Goal: Transaction & Acquisition: Purchase product/service

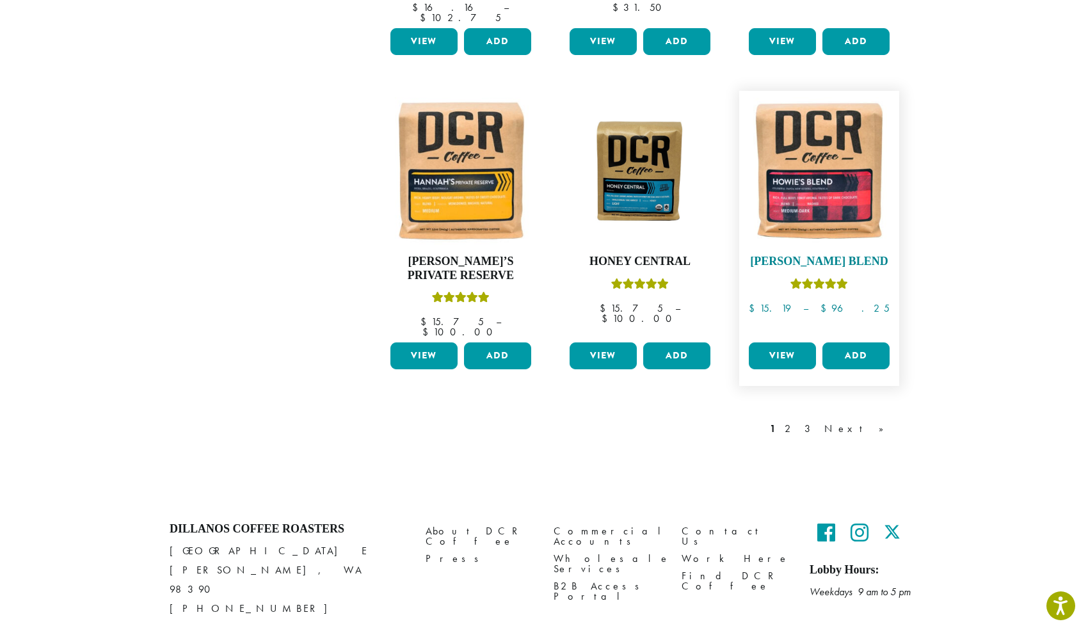
scroll to position [1017, 0]
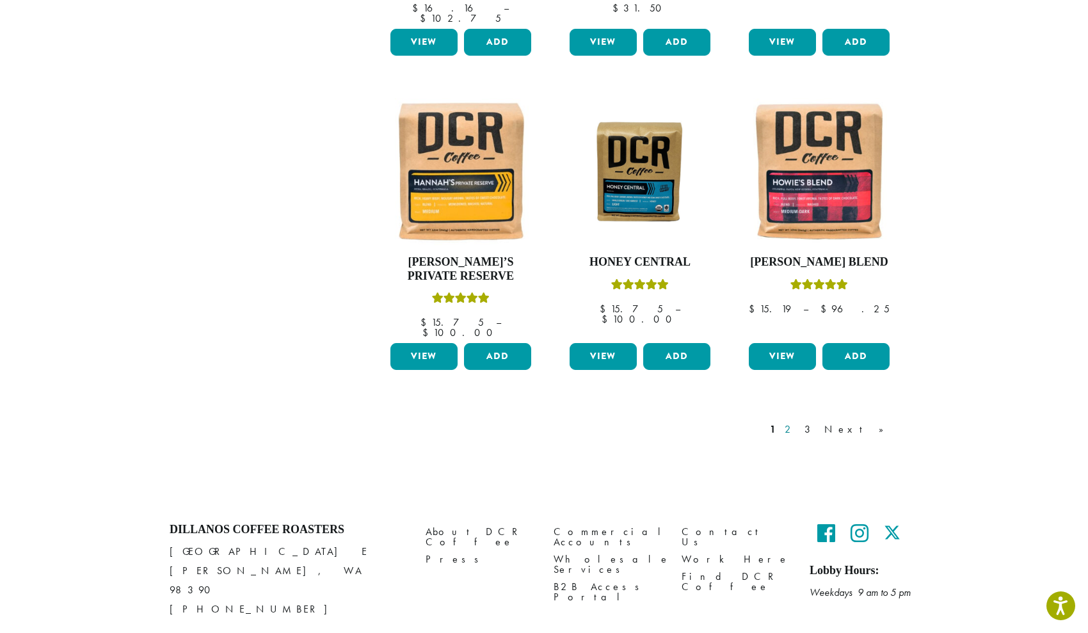
click at [798, 422] on link "2" at bounding box center [790, 429] width 16 height 15
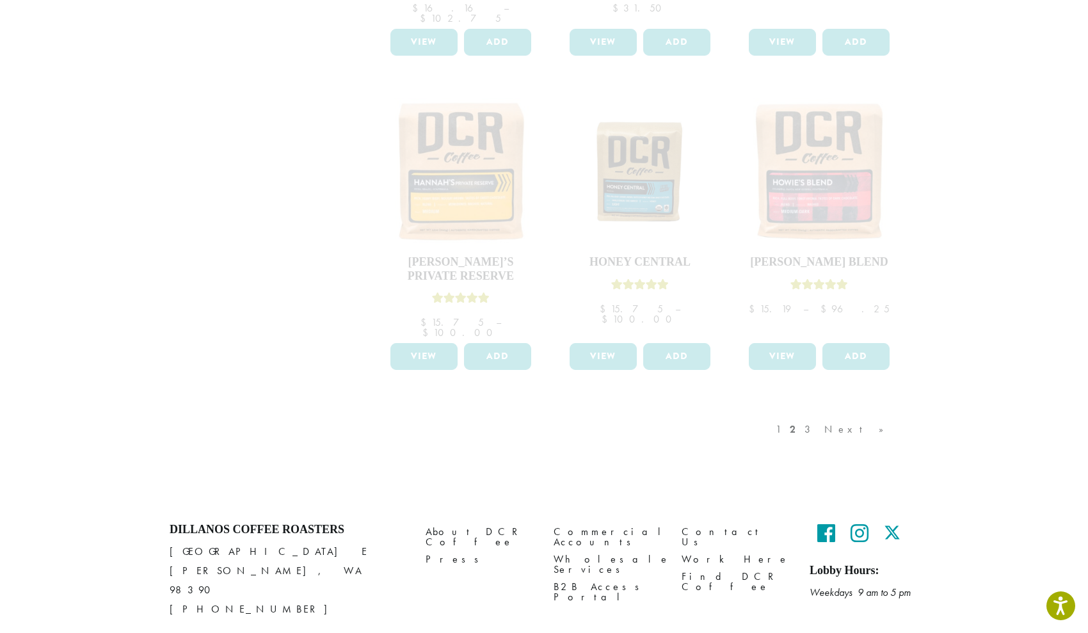
click at [839, 412] on div "1 2 3 Next »" at bounding box center [836, 442] width 126 height 60
click at [825, 412] on div "1 2 3 Next »" at bounding box center [836, 442] width 126 height 60
click at [759, 412] on div "1 2 3 Next »" at bounding box center [640, 442] width 538 height 60
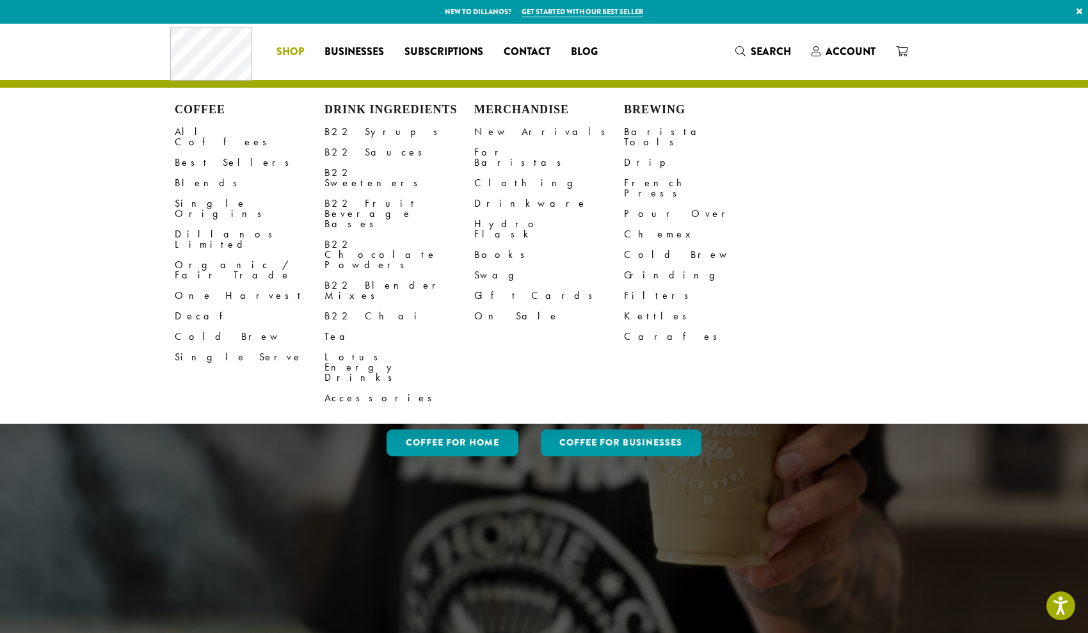
click at [291, 48] on span "Shop" at bounding box center [291, 52] width 28 height 16
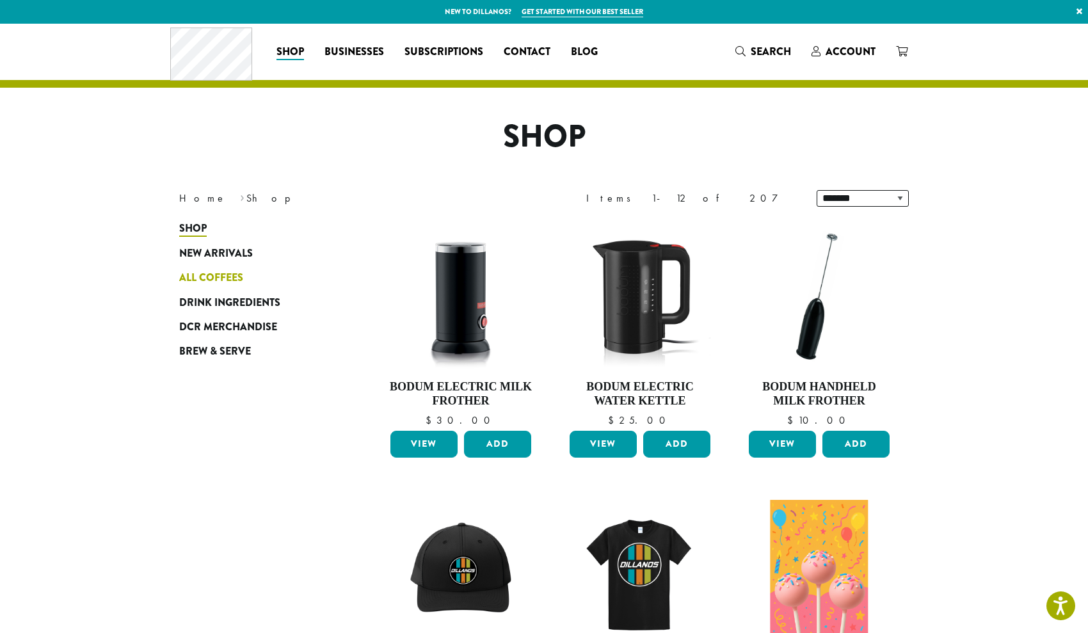
click at [227, 278] on span "All Coffees" at bounding box center [211, 278] width 64 height 16
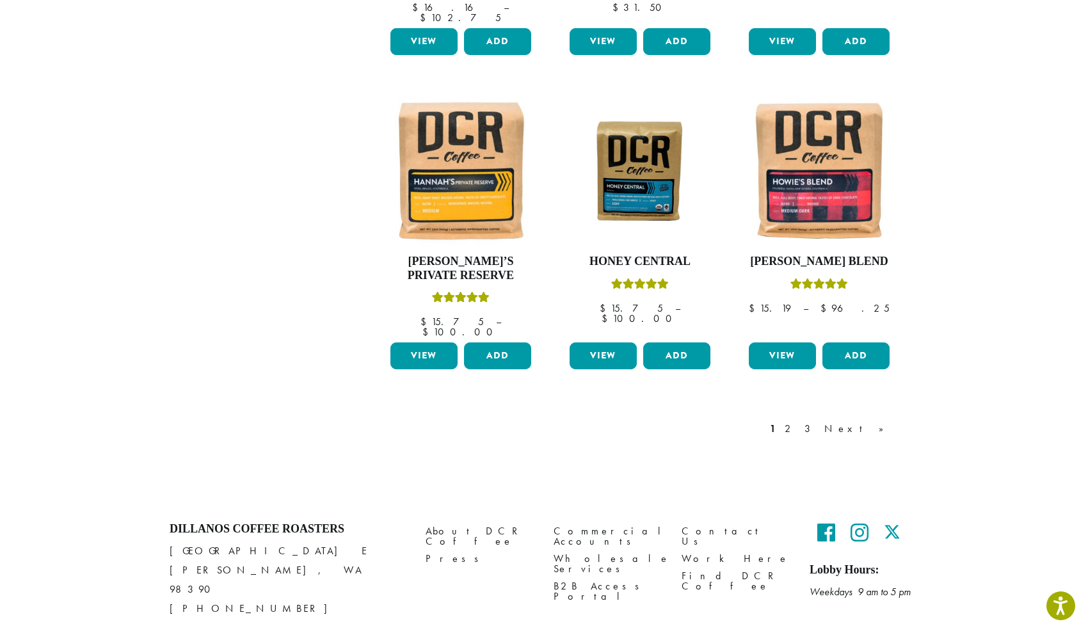
scroll to position [1017, 0]
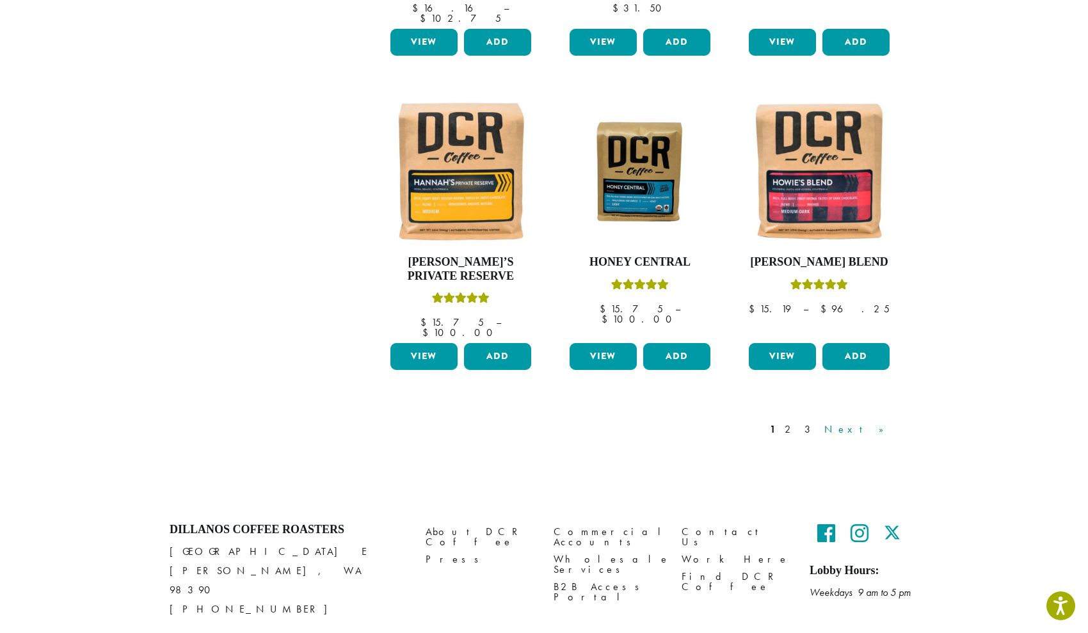
click at [876, 422] on link "Next »" at bounding box center [859, 429] width 74 height 15
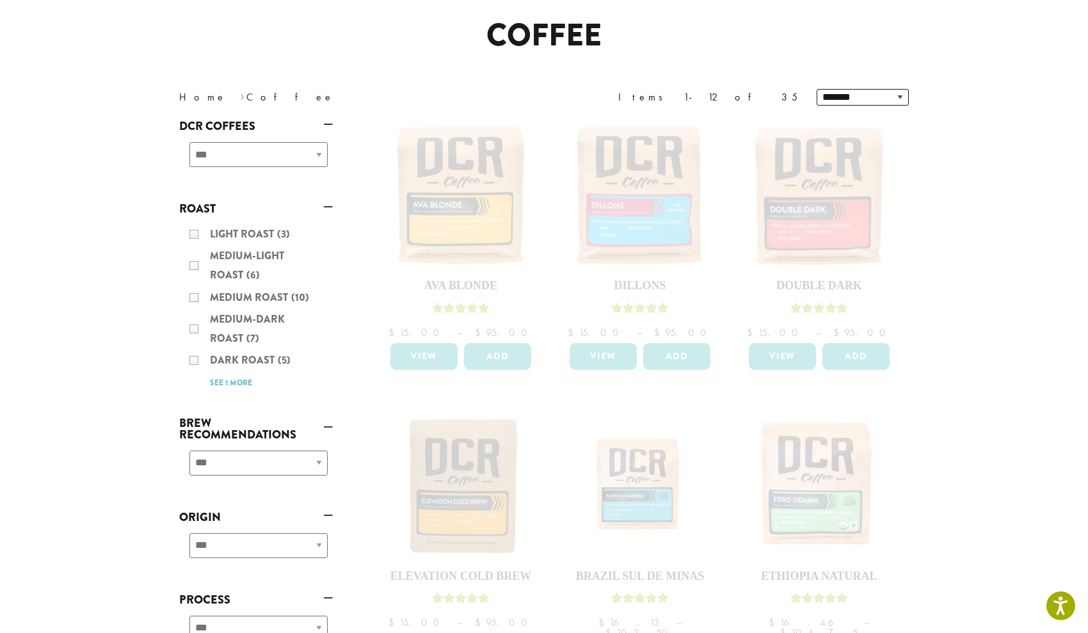
scroll to position [101, 0]
click at [264, 155] on div "**********" at bounding box center [256, 159] width 154 height 45
click at [289, 152] on div "**********" at bounding box center [256, 159] width 154 height 45
click at [261, 277] on div "Light Roast (3) Medium-Light Roast (6) Medium Roast (10) Medium-Dark Roast (7) …" at bounding box center [256, 308] width 154 height 177
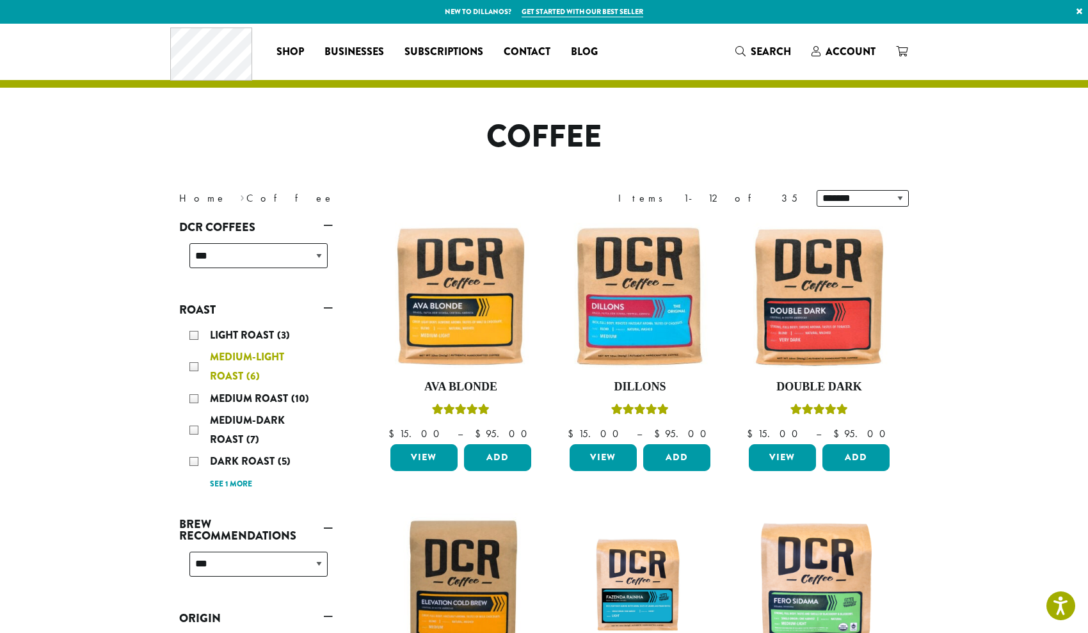
click at [194, 366] on div "Medium-Light Roast (6)" at bounding box center [259, 367] width 138 height 38
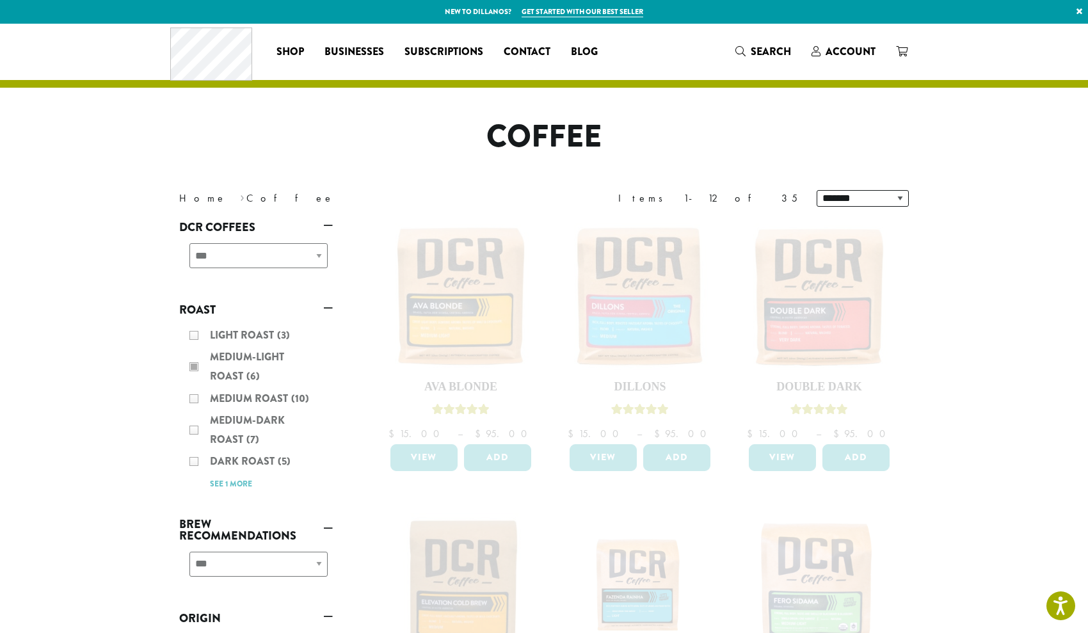
click at [195, 335] on div "Light Roast (3) Medium-Light Roast (6) Medium Roast (10) Medium-Dark Roast (7) …" at bounding box center [256, 409] width 154 height 177
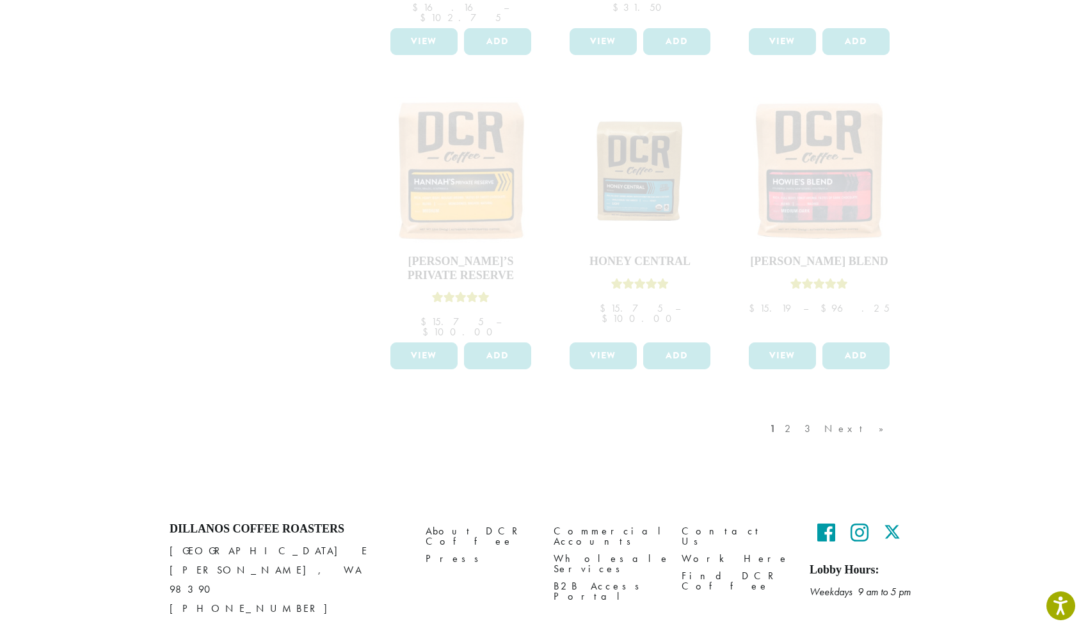
scroll to position [1017, 0]
